Goal: Transaction & Acquisition: Purchase product/service

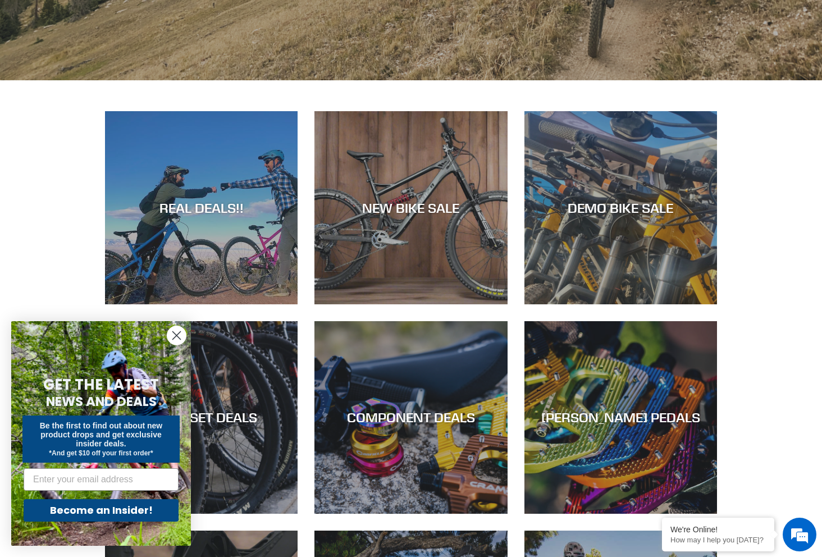
scroll to position [389, 0]
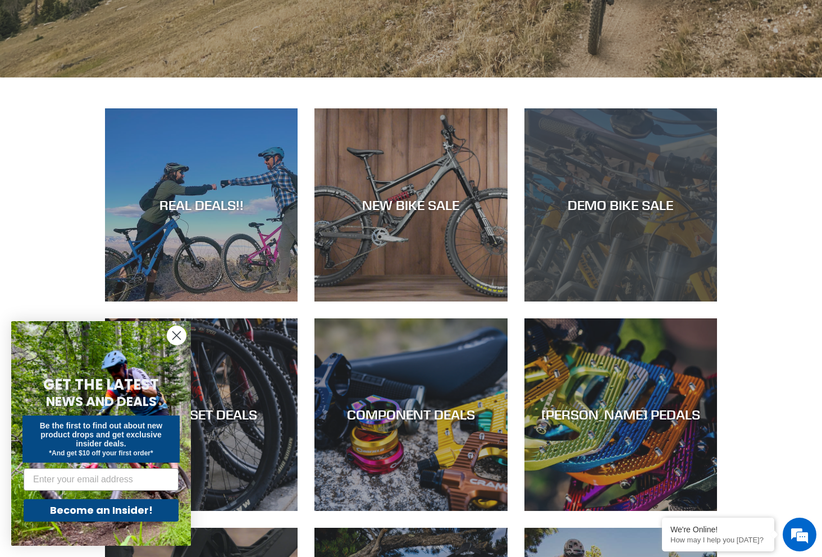
click at [588, 206] on div "DEMO BIKE SALE" at bounding box center [620, 205] width 193 height 16
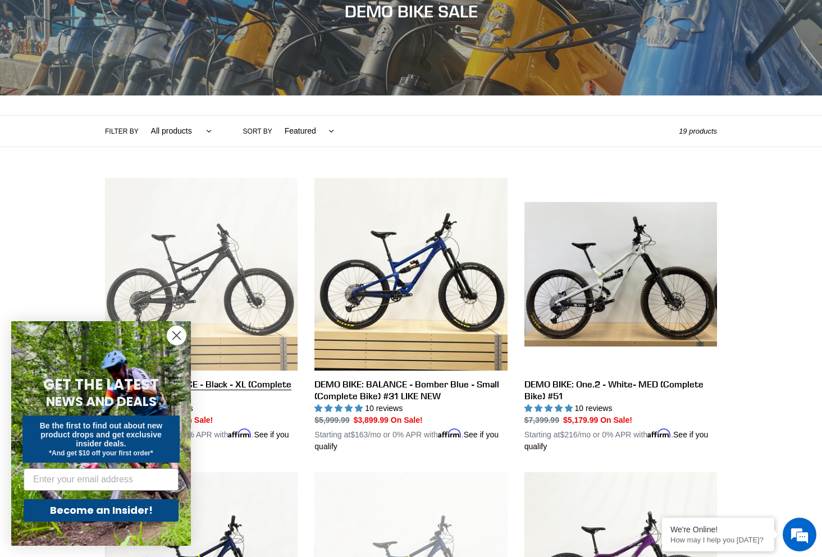
scroll to position [164, 0]
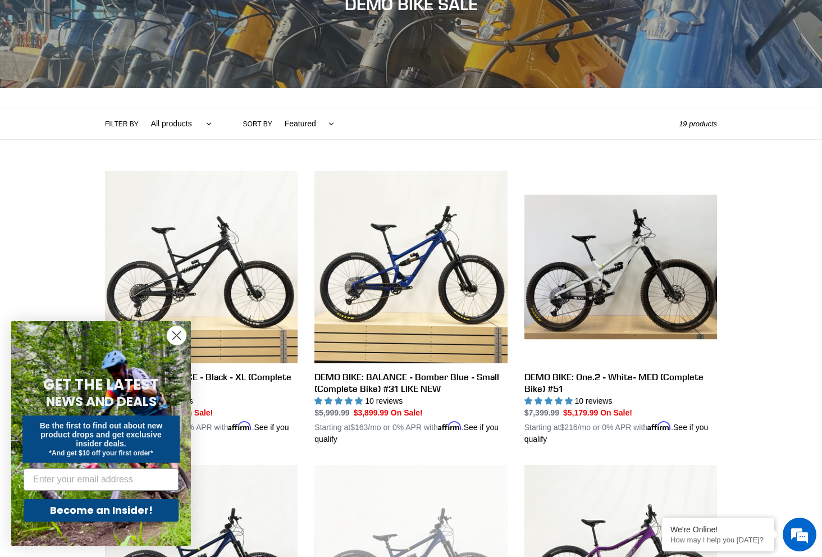
click at [177, 334] on circle "Close dialog" at bounding box center [176, 335] width 19 height 19
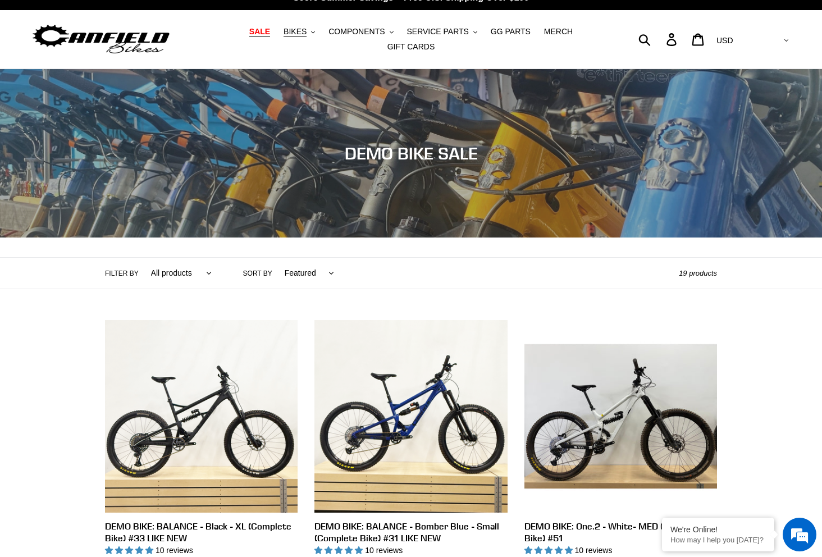
scroll to position [15, 1]
click at [268, 32] on span "SALE" at bounding box center [259, 32] width 21 height 10
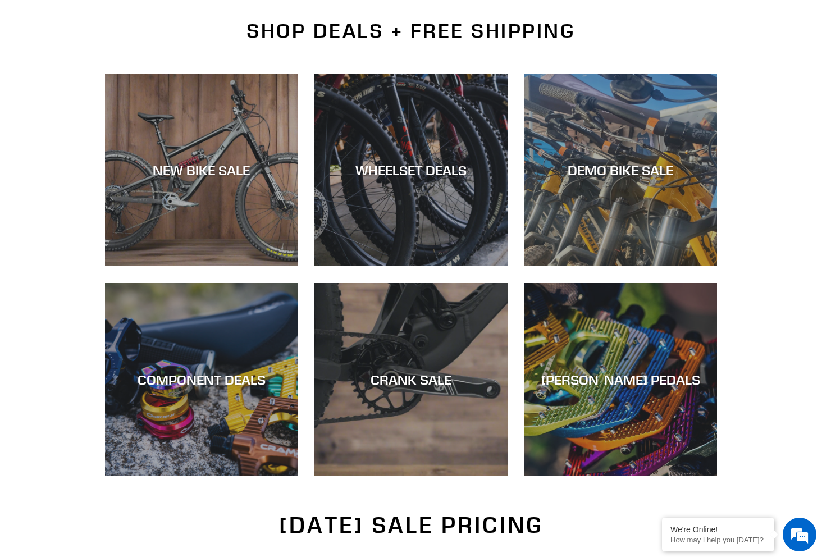
scroll to position [320, 0]
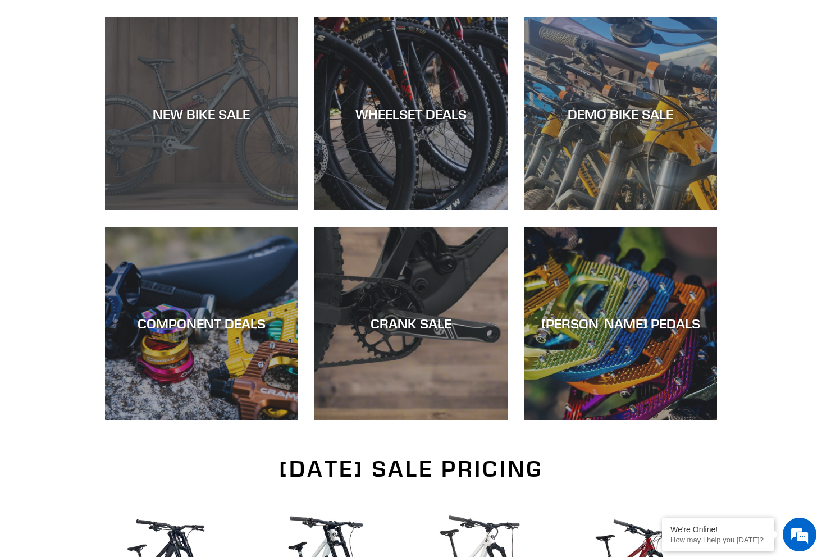
click at [222, 114] on div "NEW BIKE SALE" at bounding box center [201, 114] width 193 height 16
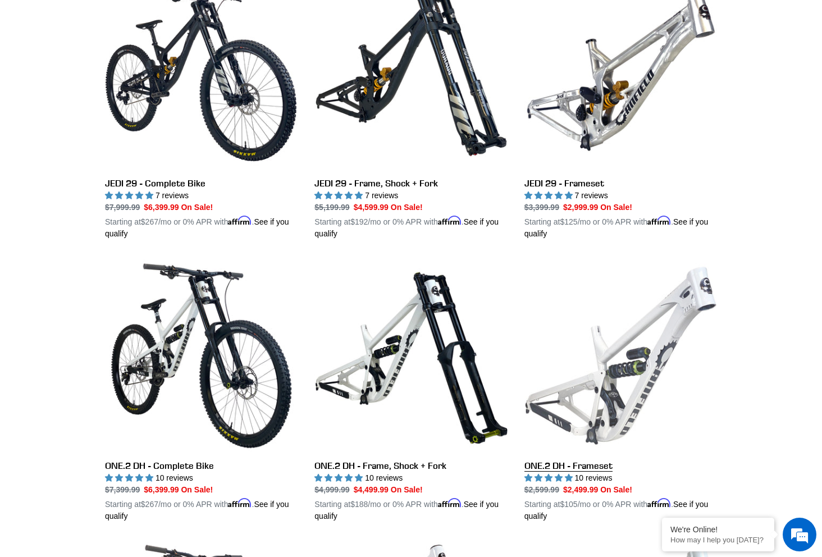
scroll to position [453, 0]
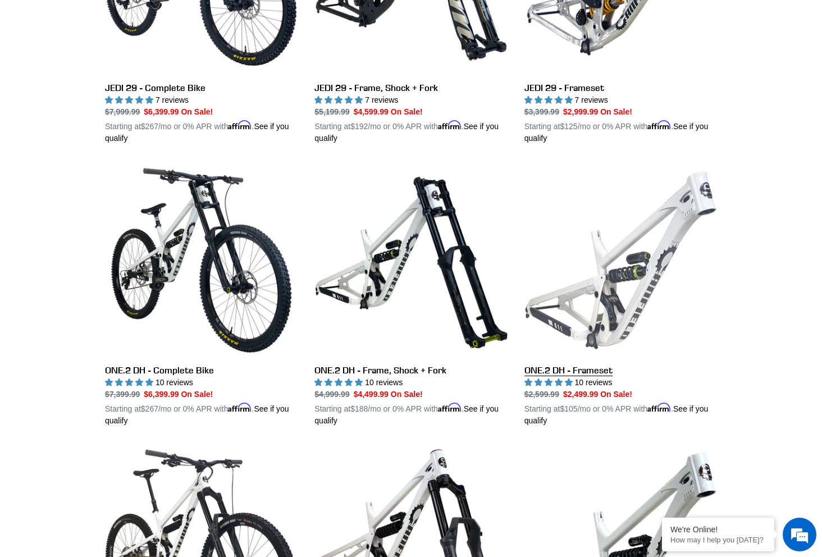
click at [607, 287] on link "ONE.2 DH - Frameset" at bounding box center [620, 295] width 193 height 263
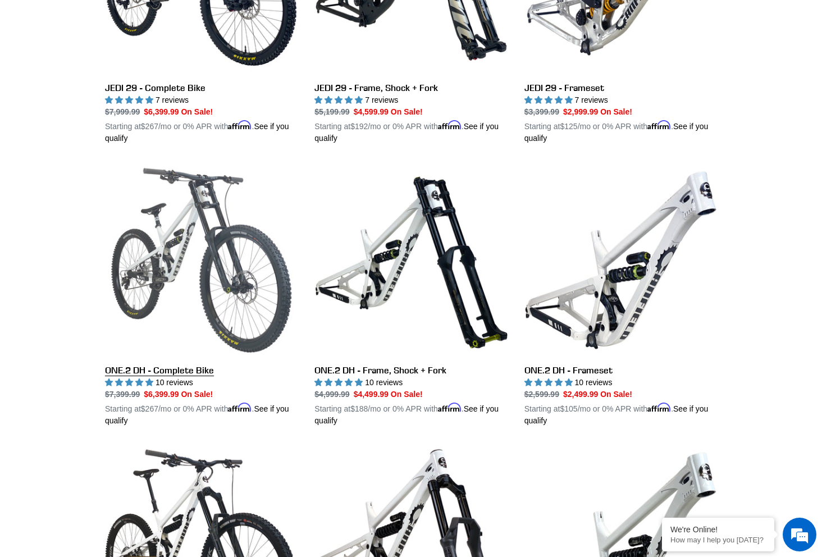
scroll to position [0, 0]
click at [223, 275] on link "ONE.2 DH - Complete Bike" at bounding box center [201, 295] width 193 height 263
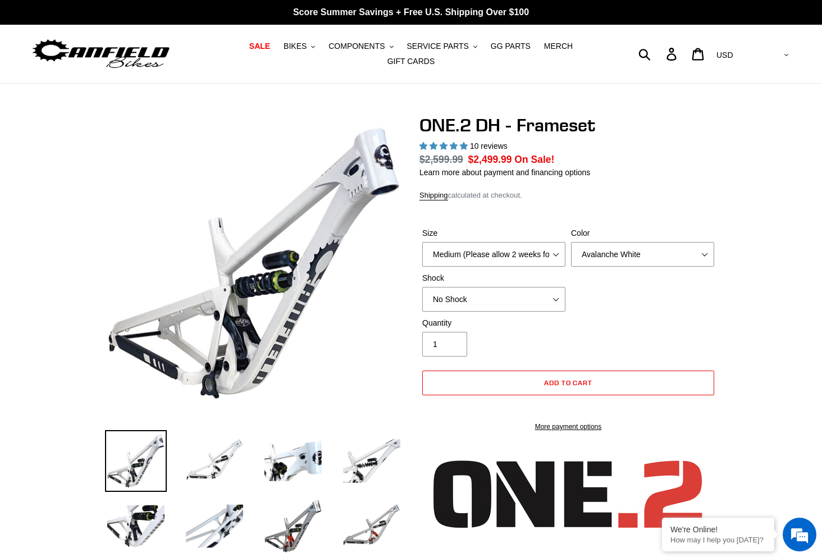
select select "highest-rating"
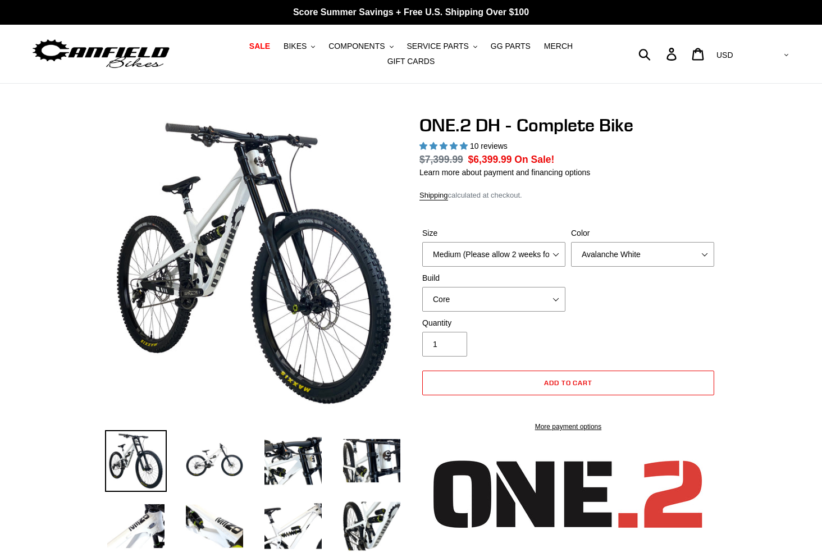
select select "highest-rating"
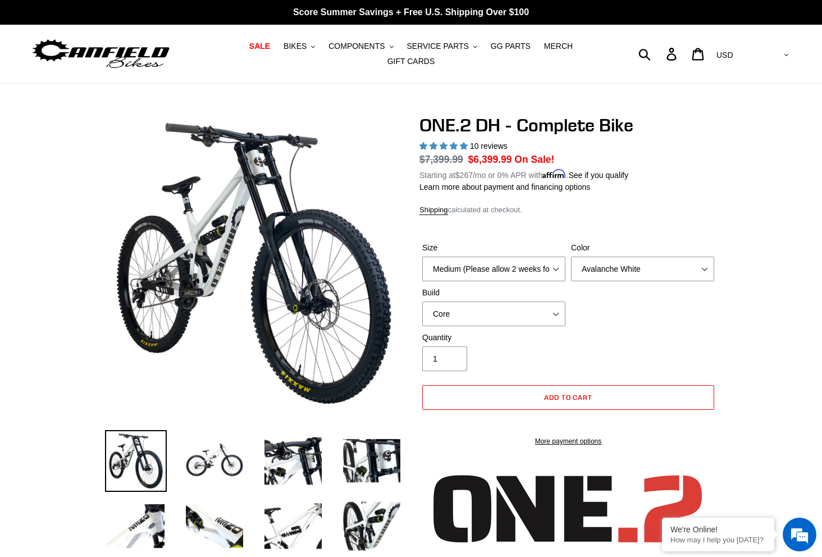
click at [557, 250] on label "Size" at bounding box center [493, 248] width 143 height 12
click at [557, 257] on select "Medium (Please allow 2 weeks for delivery) Large (Sold Out)" at bounding box center [493, 269] width 143 height 25
